Goal: Task Accomplishment & Management: Manage account settings

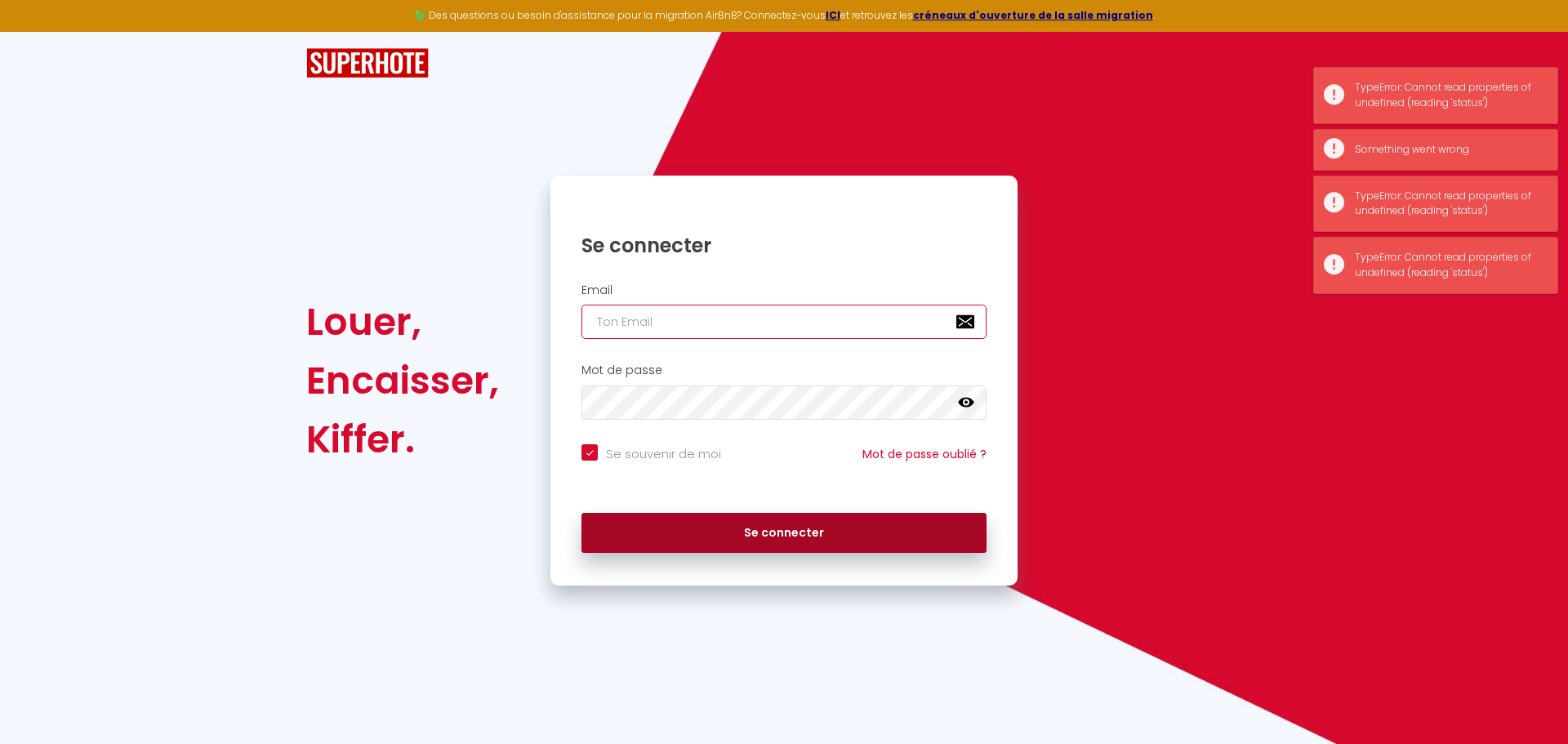
type input "[EMAIL_ADDRESS][DOMAIN_NAME]"
click at [725, 542] on button "Se connecter" at bounding box center [784, 533] width 405 height 41
checkbox input "true"
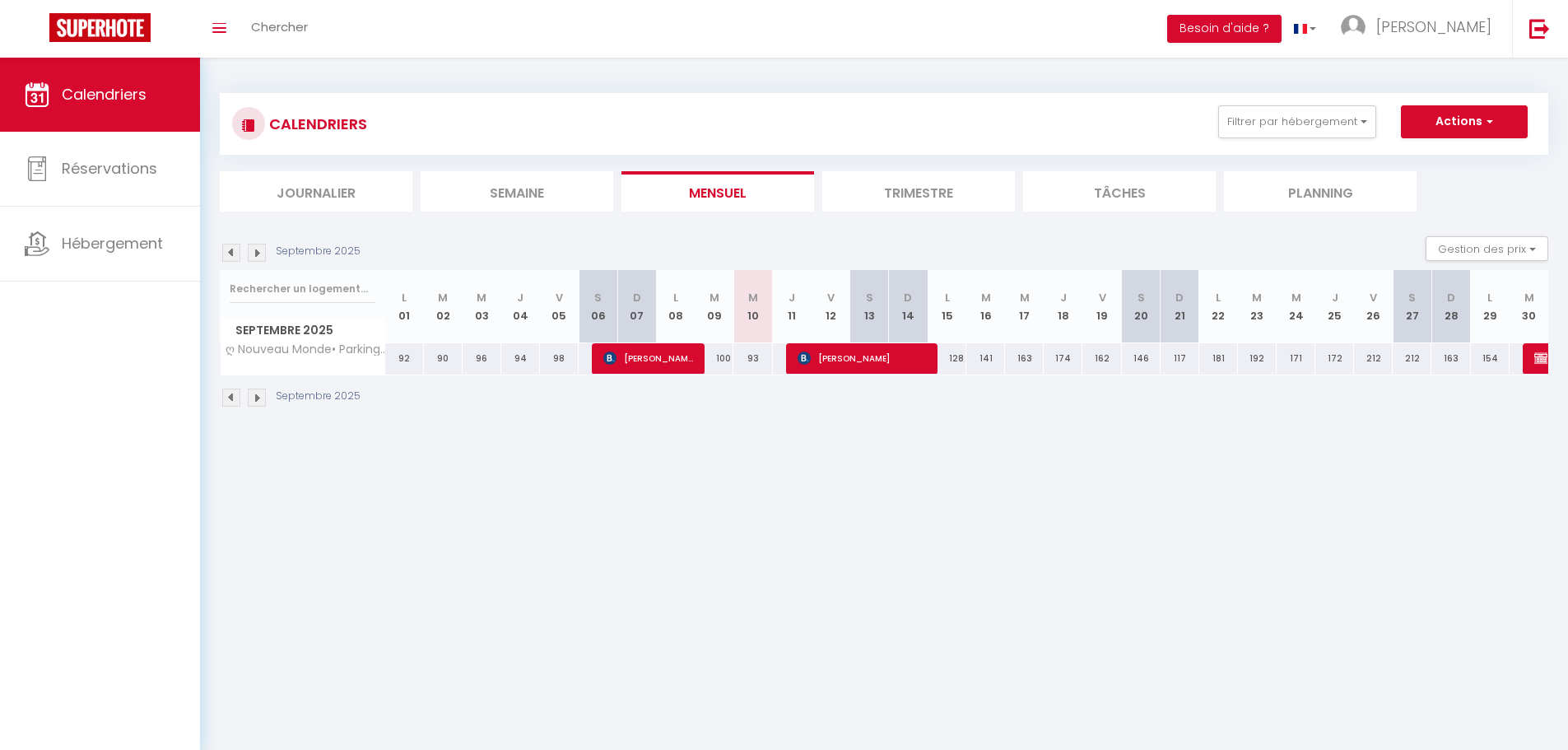
click at [1062, 357] on div "174" at bounding box center [1063, 358] width 39 height 31
type input "174"
type input "Jeu 18 Septembre 2025"
type input "Ven 19 Septembre 2025"
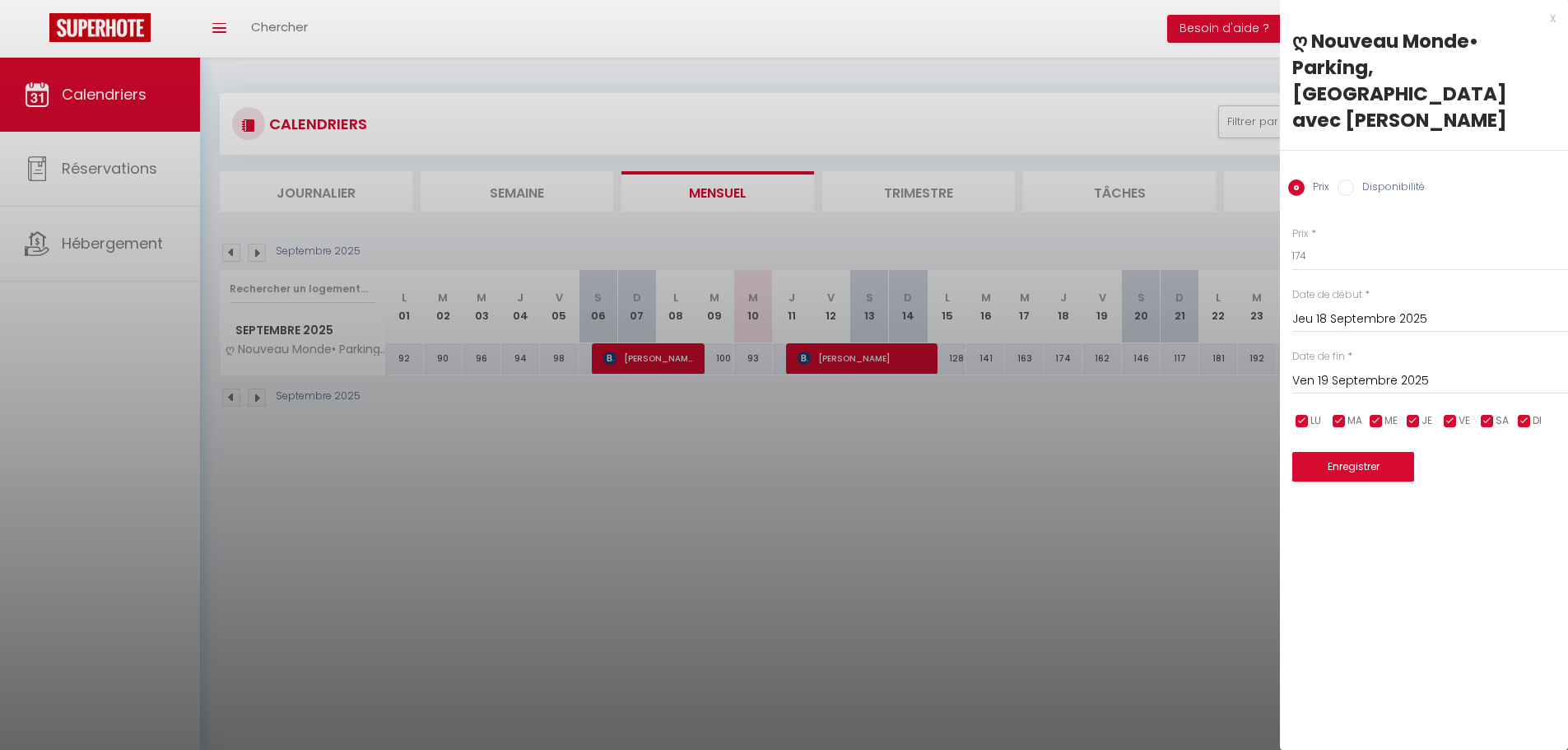
click at [1061, 358] on div at bounding box center [784, 375] width 1568 height 750
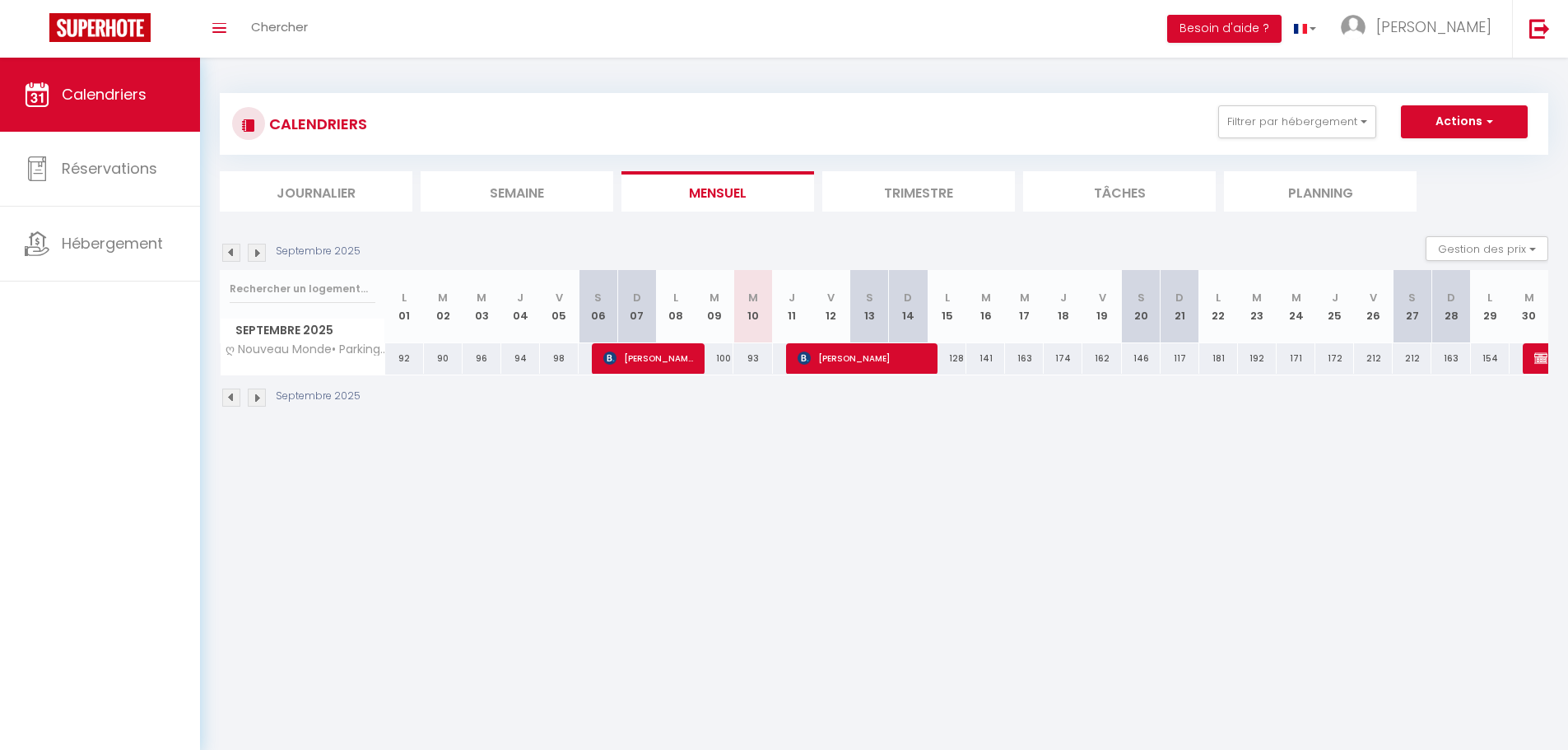
click at [1070, 356] on div "174" at bounding box center [1063, 358] width 39 height 31
type input "174"
type input "Jeu 18 Septembre 2025"
type input "Ven 19 Septembre 2025"
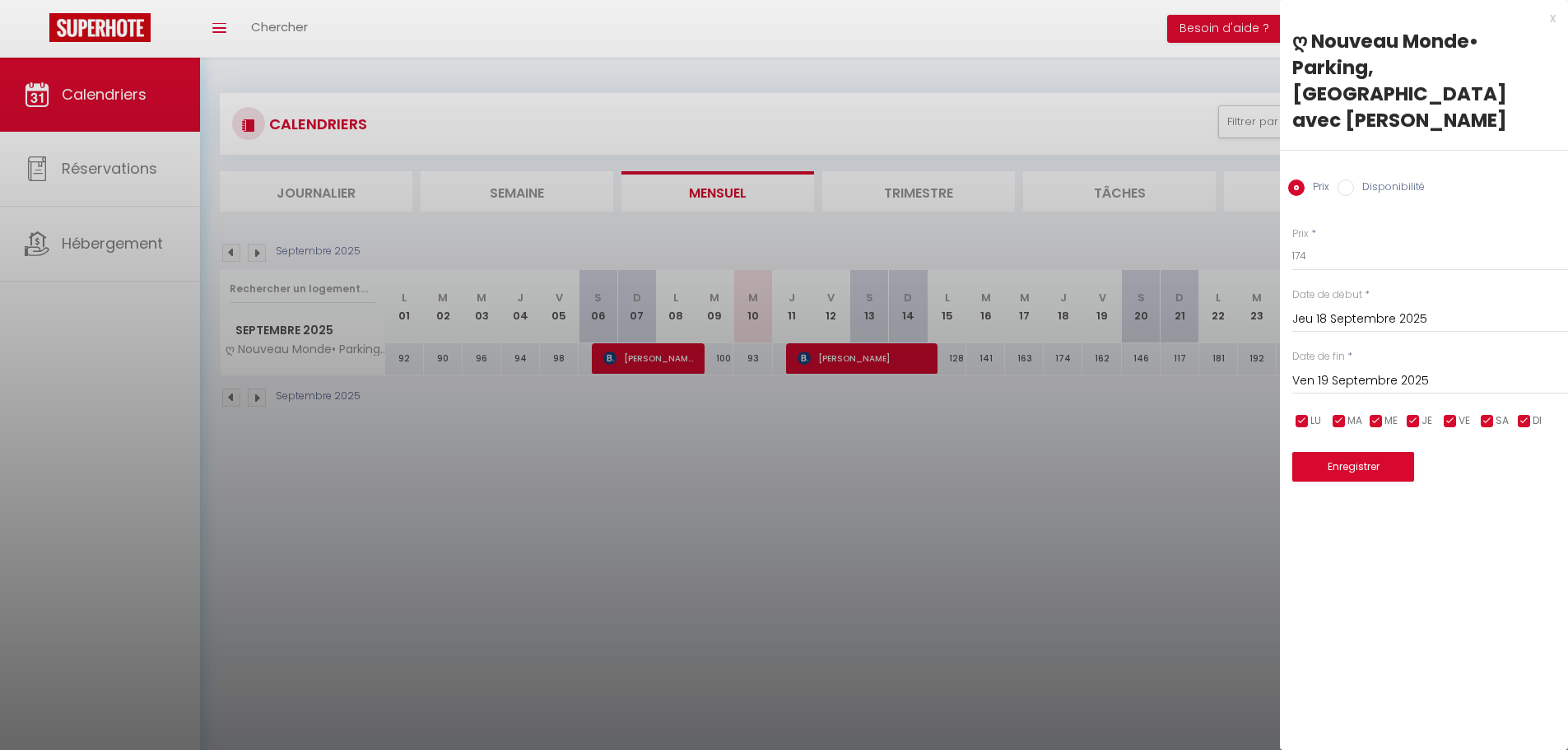
click at [1352, 180] on input "Disponibilité" at bounding box center [1345, 188] width 17 height 17
radio input "true"
radio input "false"
click at [1322, 241] on select "Disponible Indisponible" at bounding box center [1430, 257] width 276 height 32
select select "0"
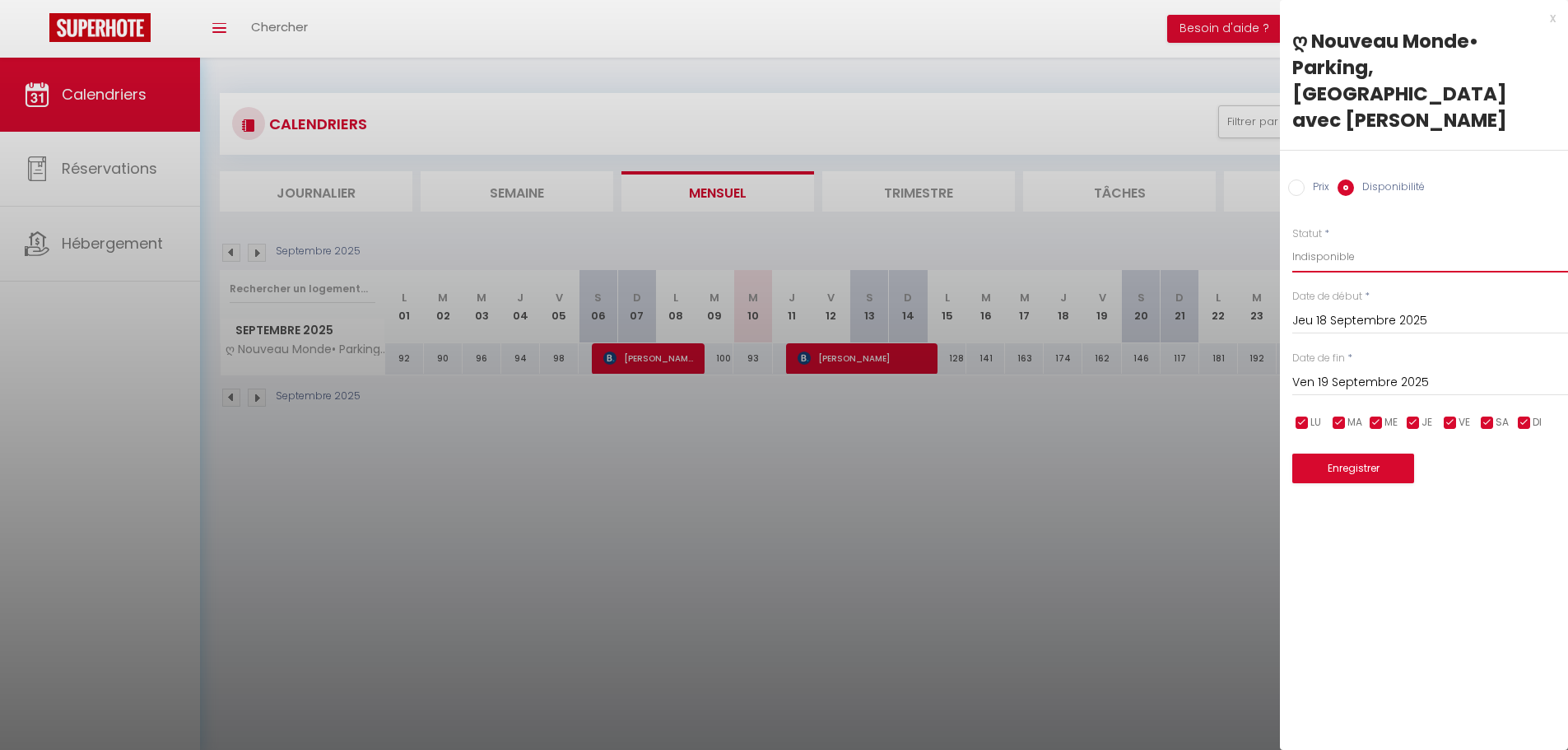
click at [1293, 241] on select "Disponible Indisponible" at bounding box center [1430, 257] width 276 height 32
click at [1409, 310] on input "Jeu 18 Septembre 2025" at bounding box center [1430, 321] width 276 height 21
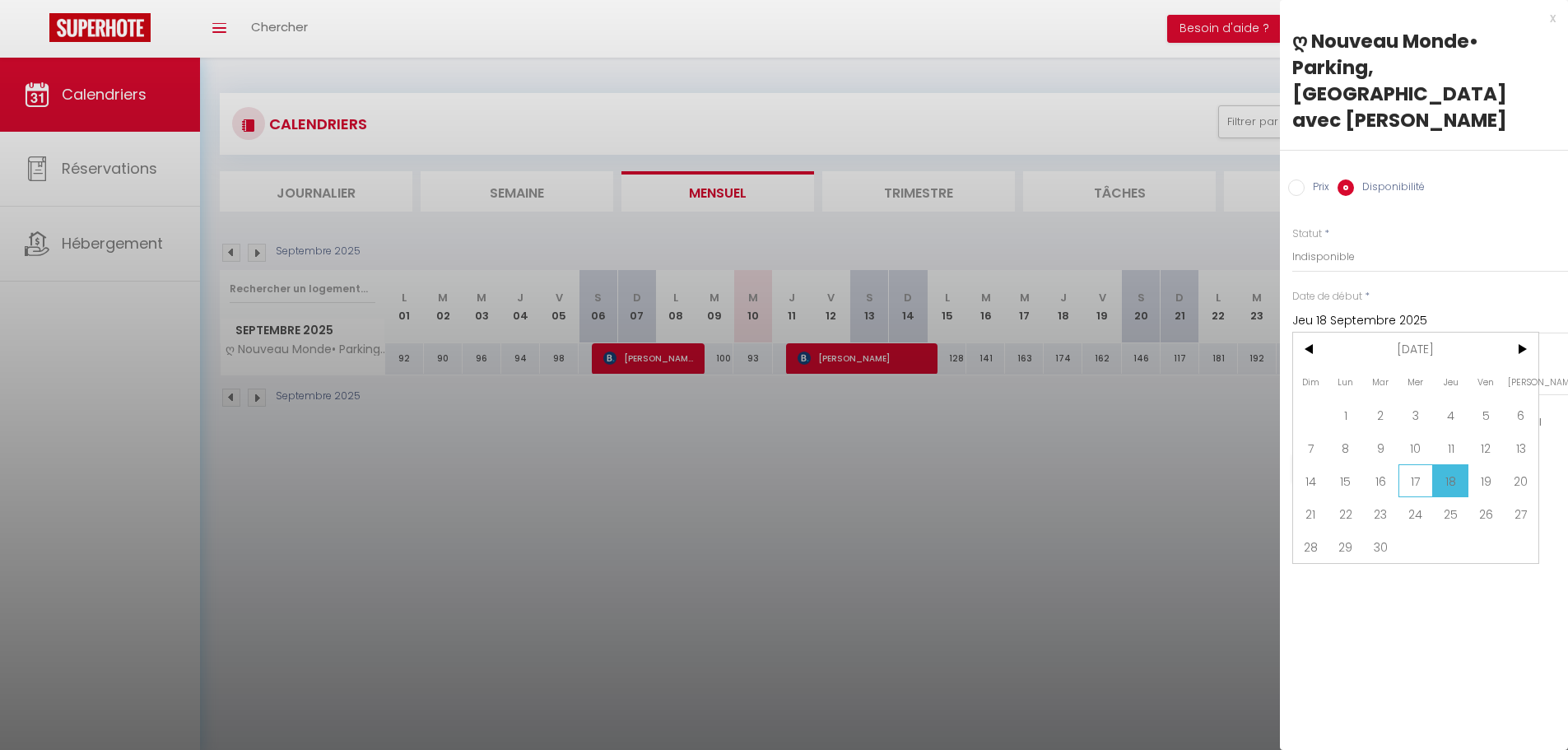
click at [1418, 464] on span "17" at bounding box center [1416, 481] width 35 height 33
type input "Mer 17 Septembre 2025"
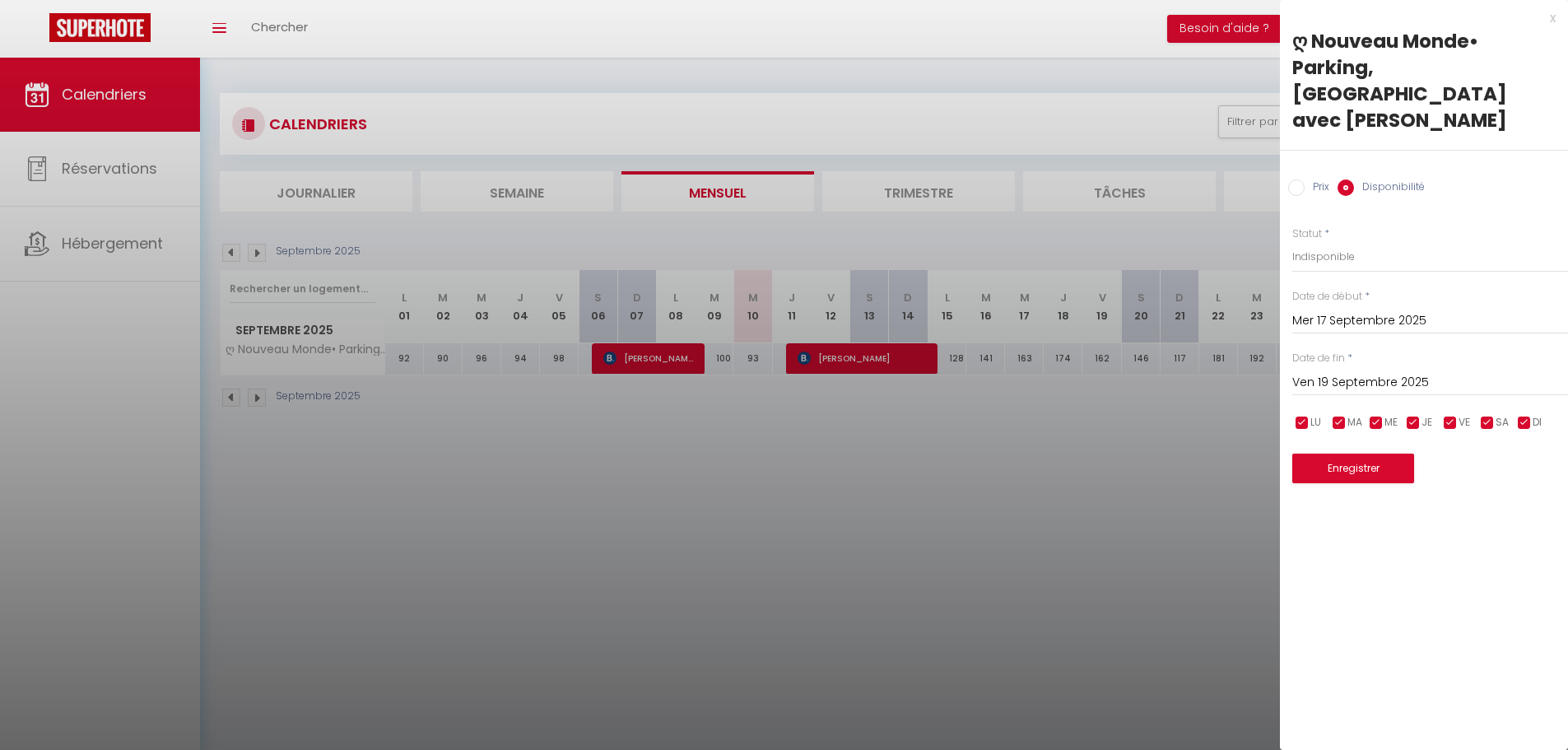
click at [1357, 372] on input "Ven 19 Septembre 2025" at bounding box center [1430, 383] width 276 height 21
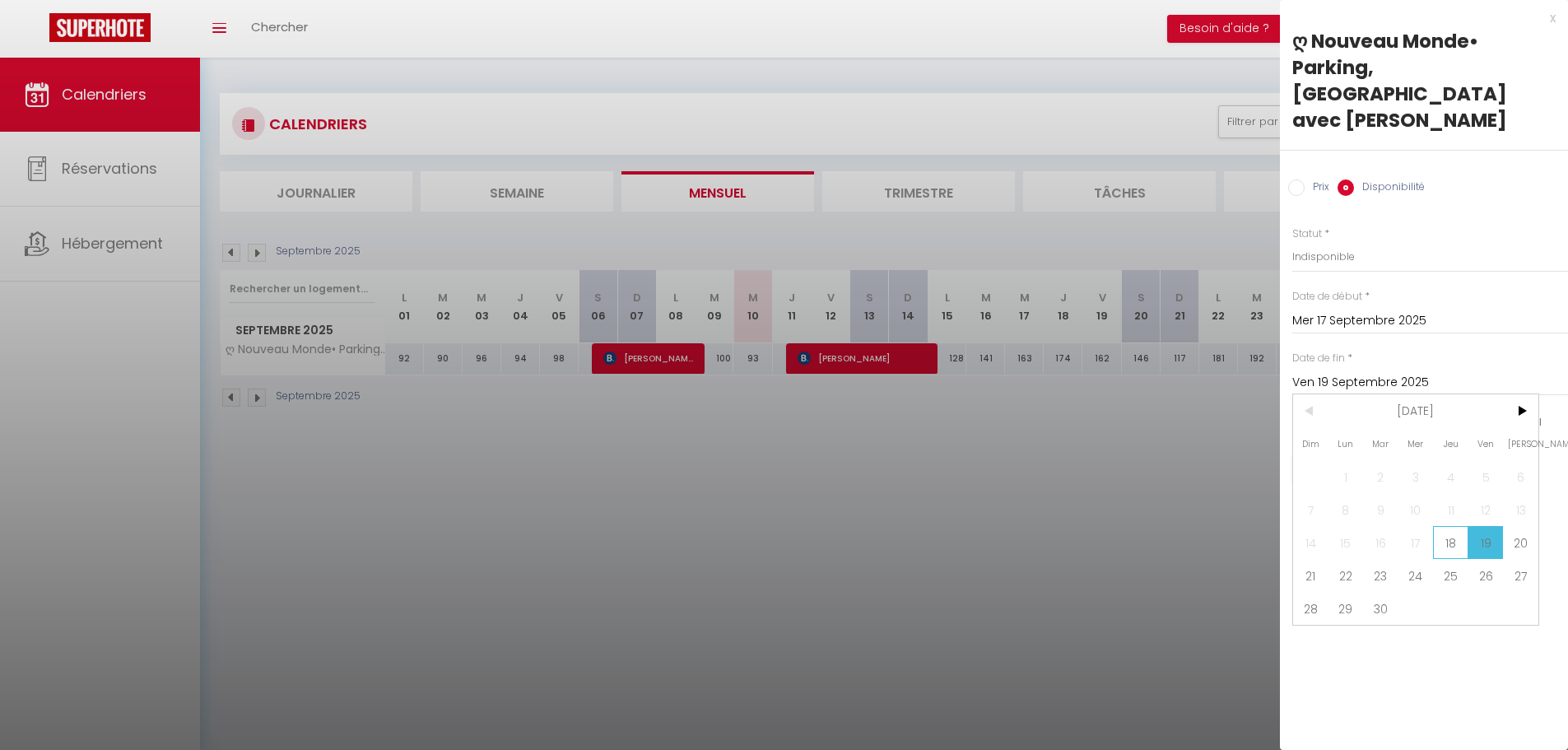
click at [1455, 526] on span "18" at bounding box center [1451, 542] width 35 height 33
type input "Jeu 18 Septembre 2025"
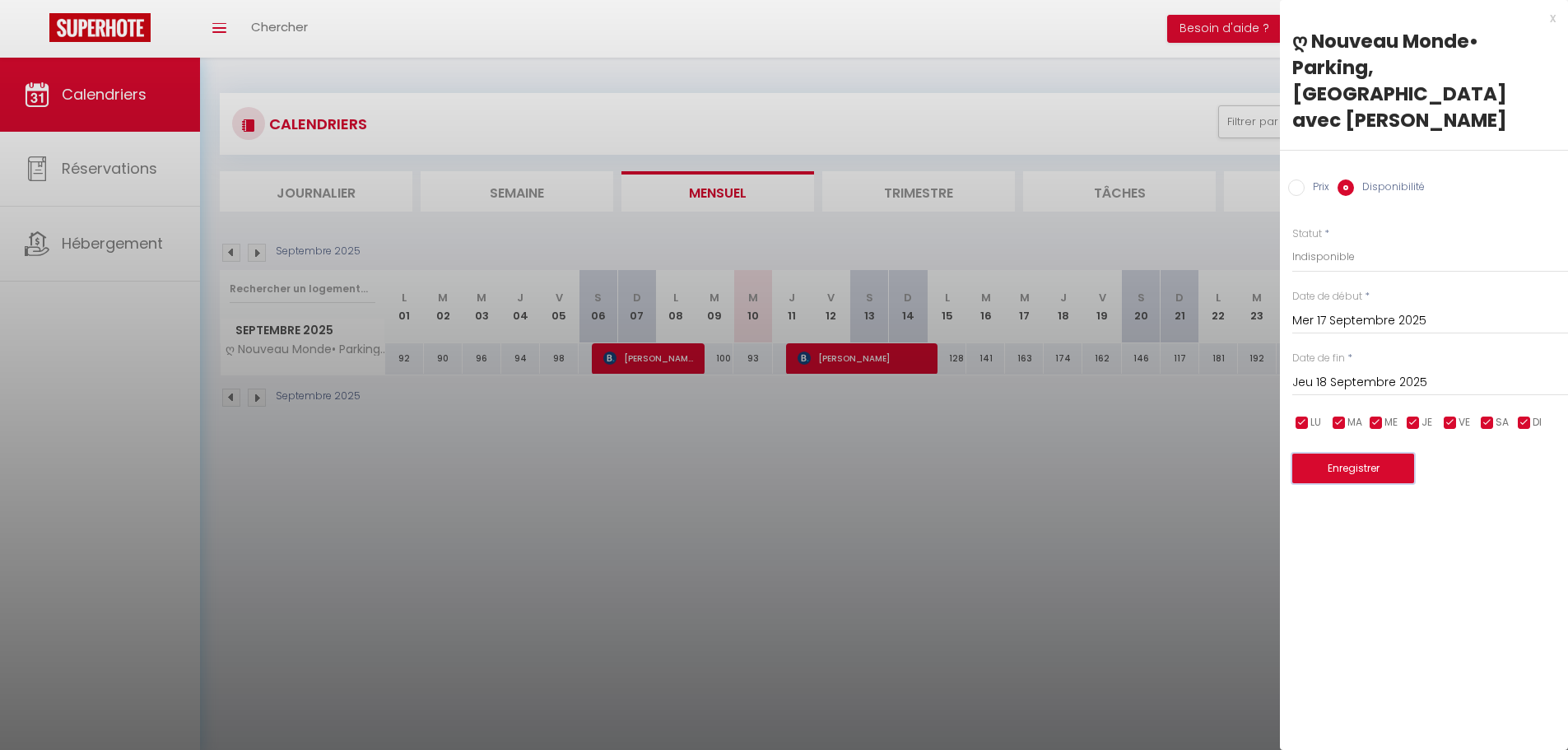
click at [1359, 454] on button "Enregistrer" at bounding box center [1353, 469] width 122 height 30
